Goal: Task Accomplishment & Management: Manage account settings

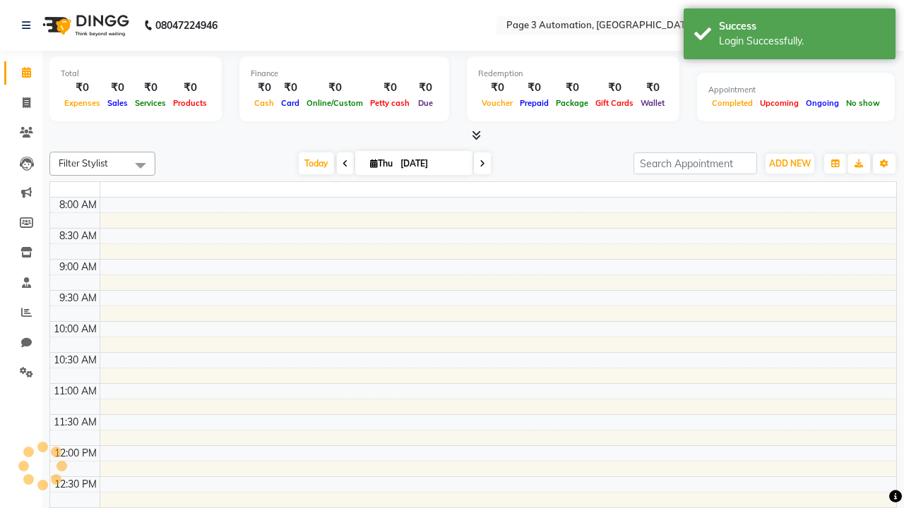
select select "en"
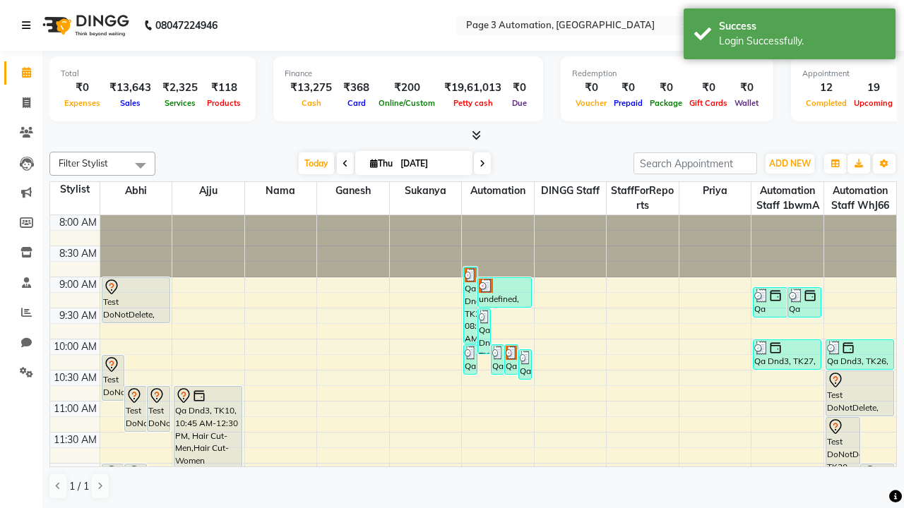
click at [29, 25] on icon at bounding box center [26, 25] width 8 height 10
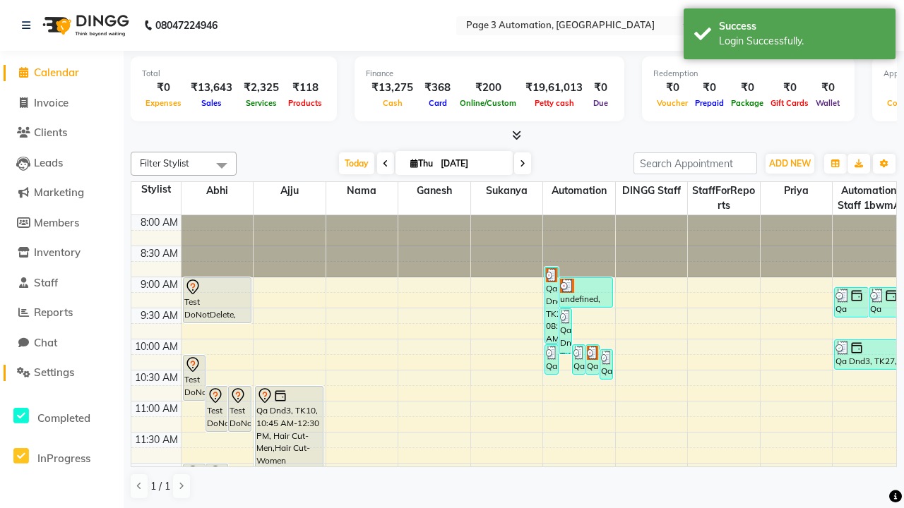
click at [61, 373] on span "Settings" at bounding box center [54, 372] width 40 height 13
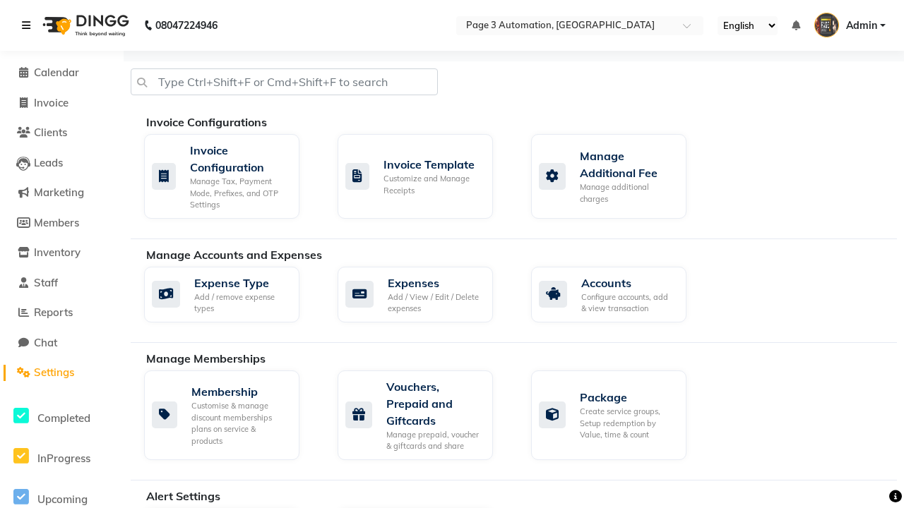
click at [29, 25] on icon at bounding box center [26, 25] width 8 height 10
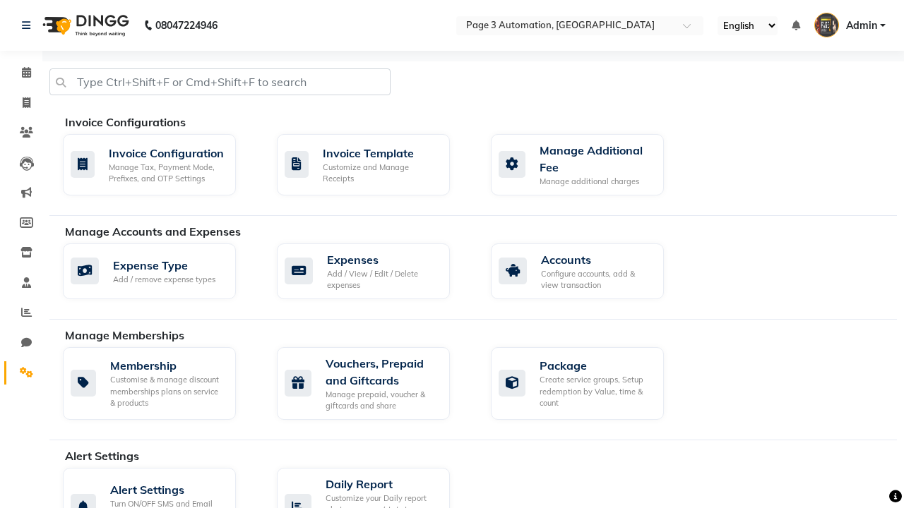
click at [21, 373] on icon at bounding box center [26, 372] width 13 height 11
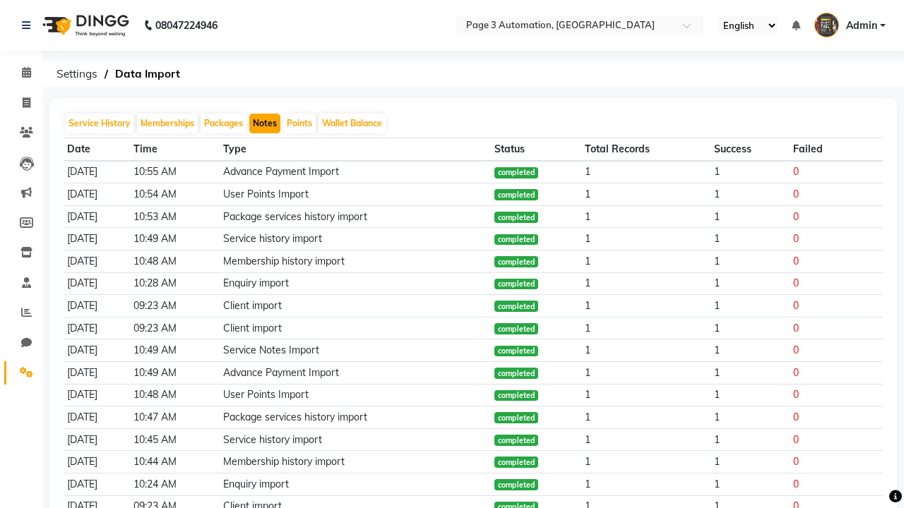
click at [265, 124] on button "Notes" at bounding box center [264, 124] width 31 height 20
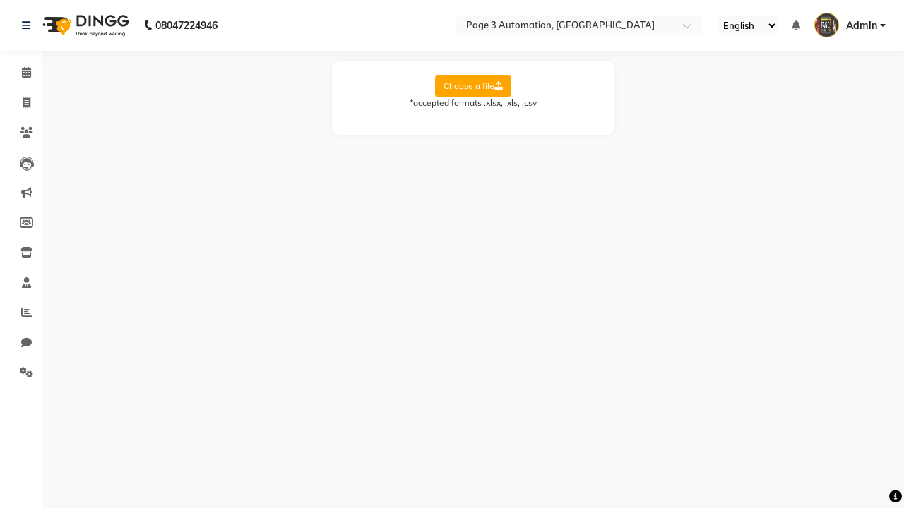
select select "Sheet1"
select select "Name"
select select "Mobile"
select select "Note"
select select "Service Date"
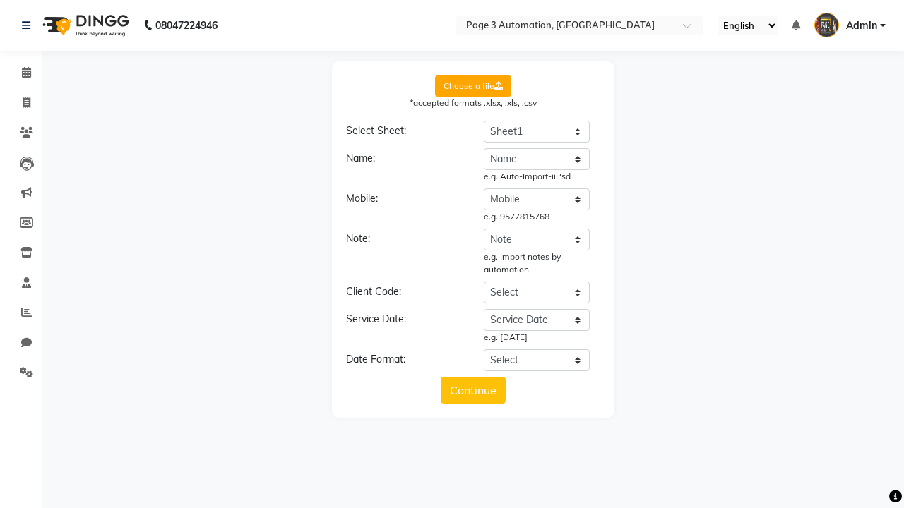
select select "DD/MM/YYYY"
click at [473, 390] on button "Continue" at bounding box center [472, 390] width 65 height 27
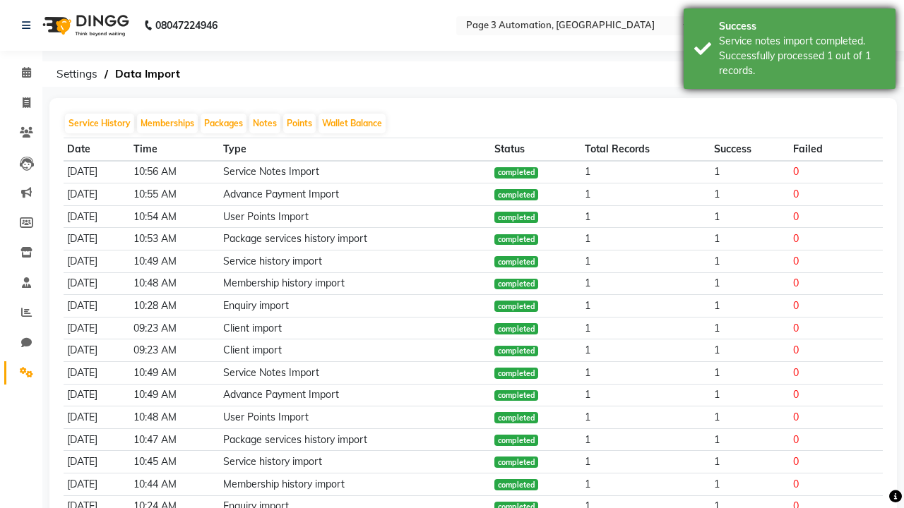
click at [789, 51] on div "Service notes import completed. Successfully processed 1 out of 1 records." at bounding box center [802, 56] width 166 height 44
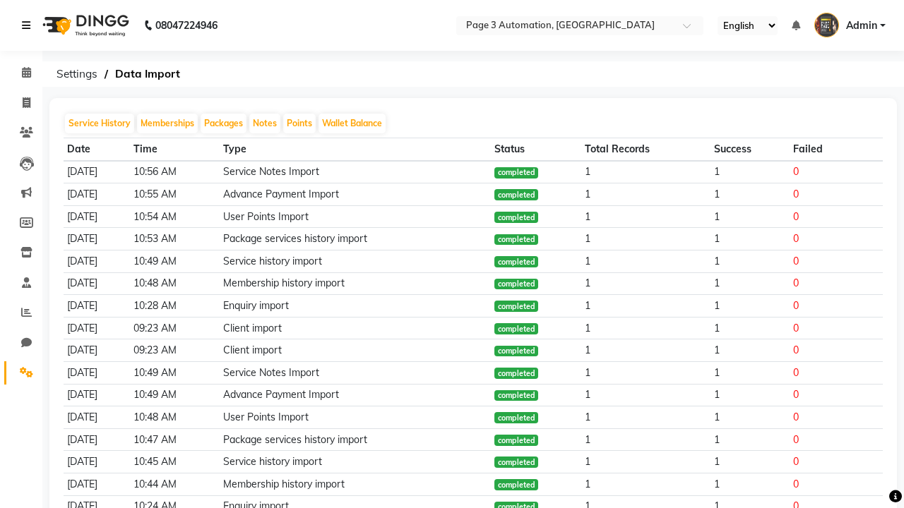
click at [29, 25] on icon at bounding box center [26, 25] width 8 height 10
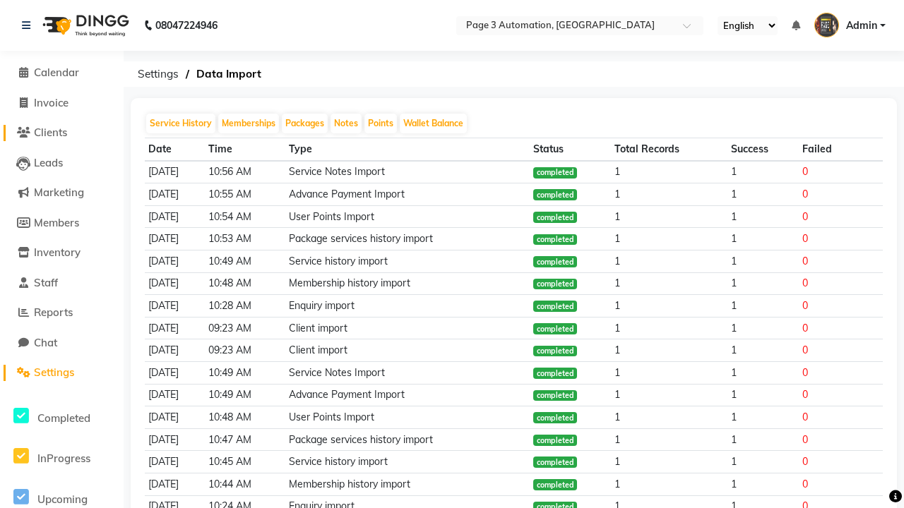
click at [61, 133] on span "Clients" at bounding box center [50, 132] width 33 height 13
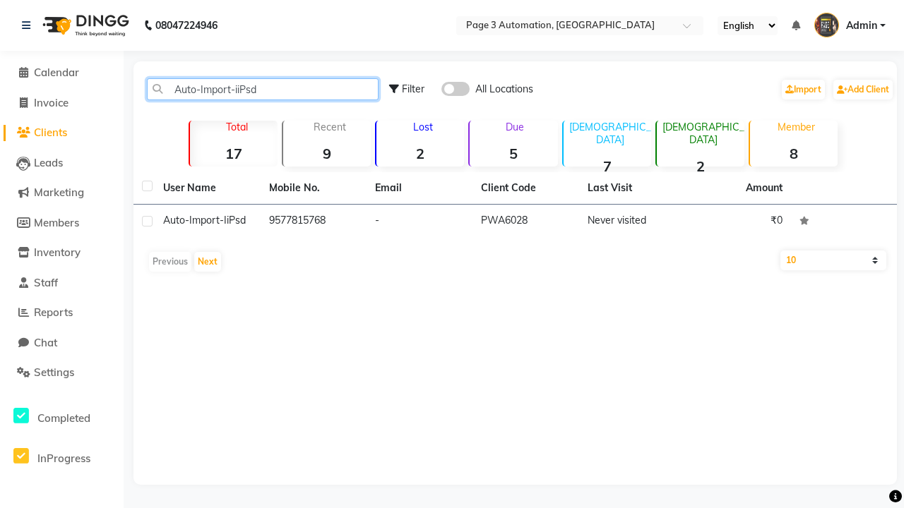
type input "Auto-Import-iiPsd"
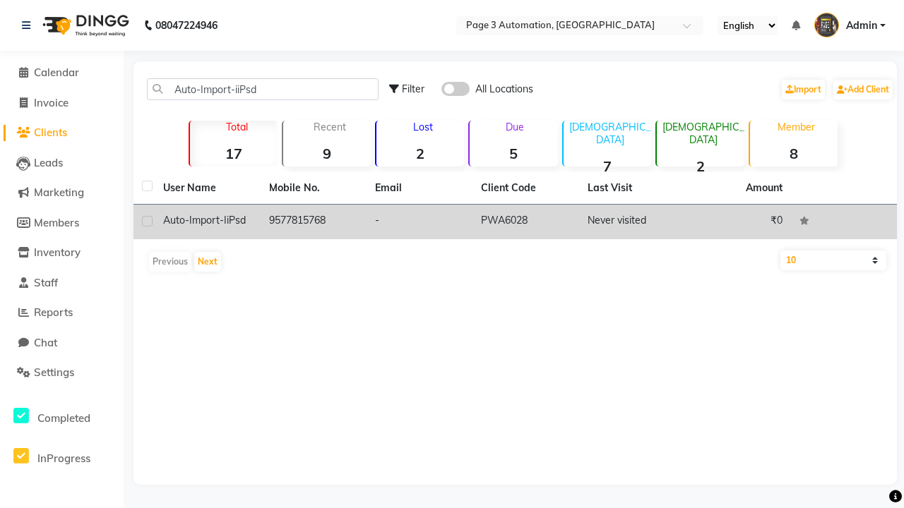
click at [515, 222] on td "PWA6028" at bounding box center [525, 222] width 106 height 35
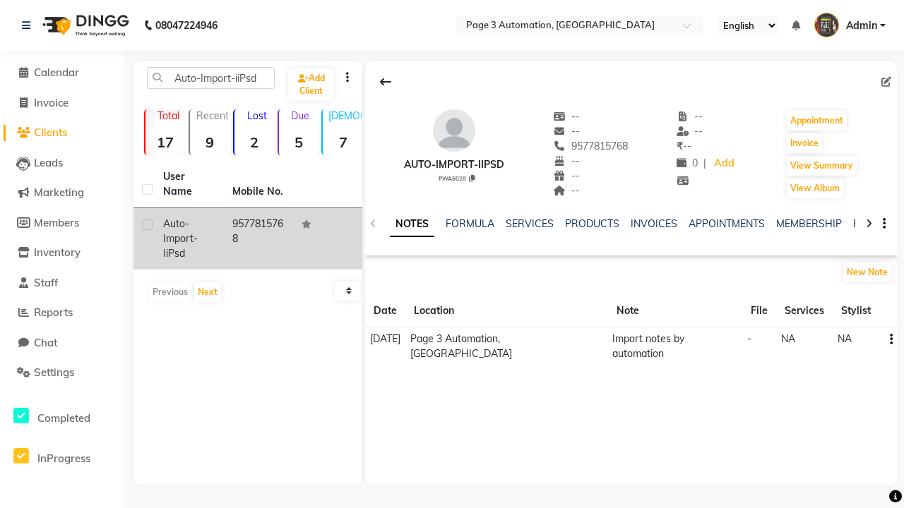
click at [412, 224] on link "NOTES" at bounding box center [412, 224] width 44 height 25
click at [385, 82] on icon at bounding box center [385, 81] width 11 height 11
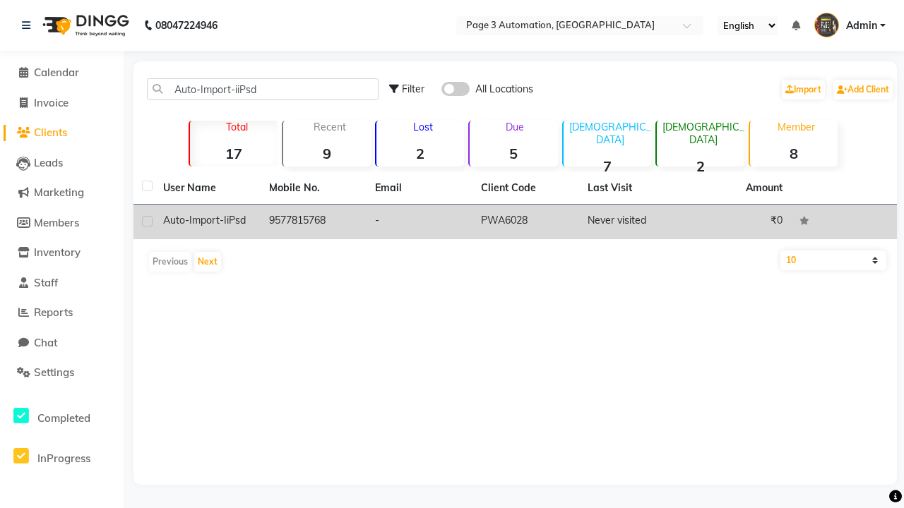
click at [147, 221] on label at bounding box center [147, 221] width 11 height 11
click at [147, 221] on input "checkbox" at bounding box center [146, 221] width 9 height 9
checkbox input "true"
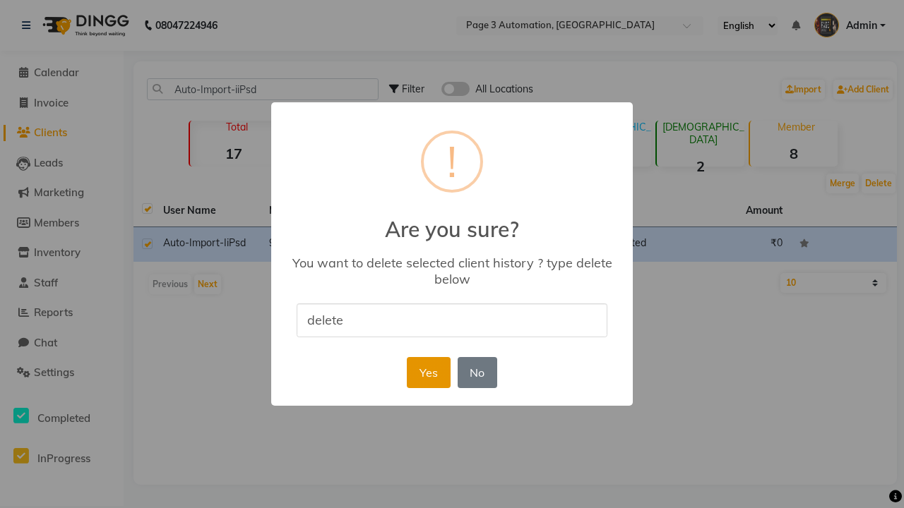
type input "delete"
click at [428, 372] on button "Yes" at bounding box center [428, 372] width 43 height 31
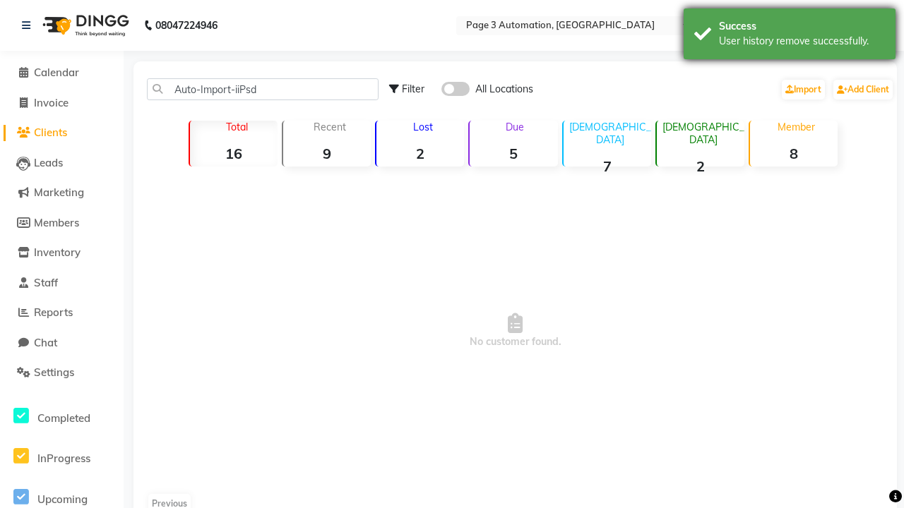
click at [789, 36] on div "User history remove successfully." at bounding box center [802, 41] width 166 height 15
click at [849, 25] on span "Admin" at bounding box center [861, 25] width 31 height 15
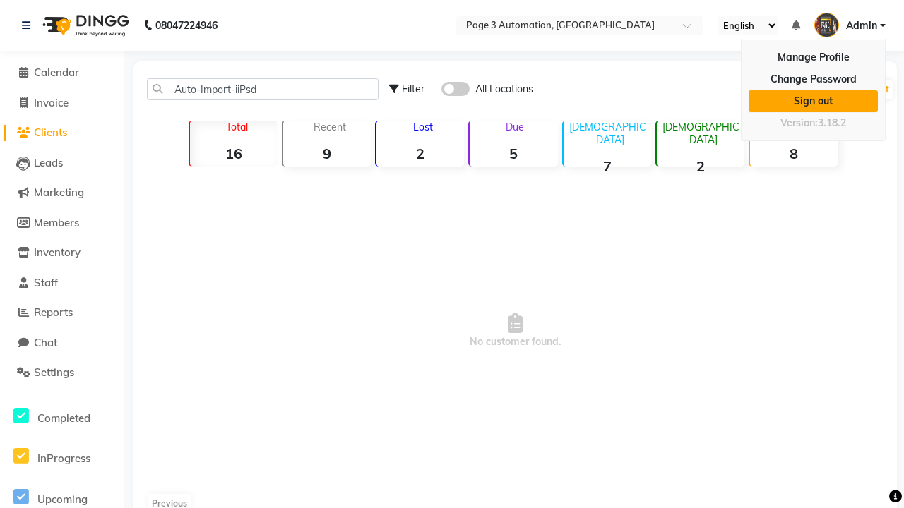
click at [812, 101] on link "Sign out" at bounding box center [812, 101] width 129 height 22
